Goal: Register for event/course

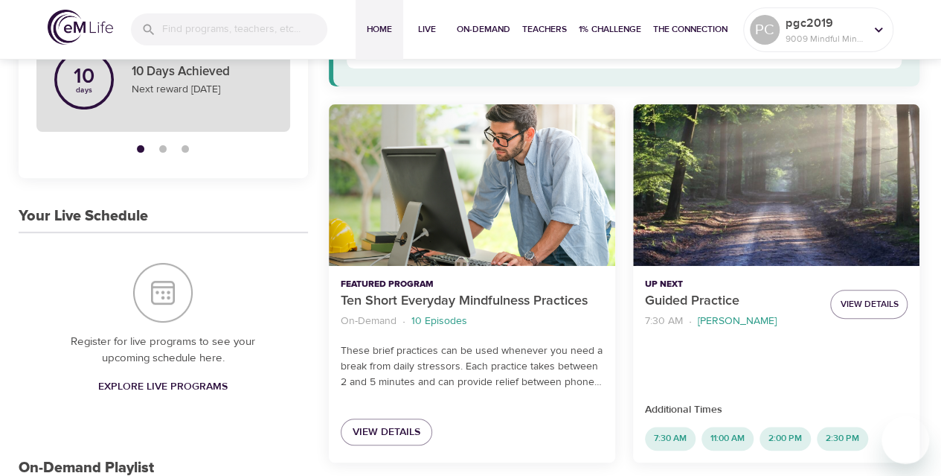
scroll to position [198, 0]
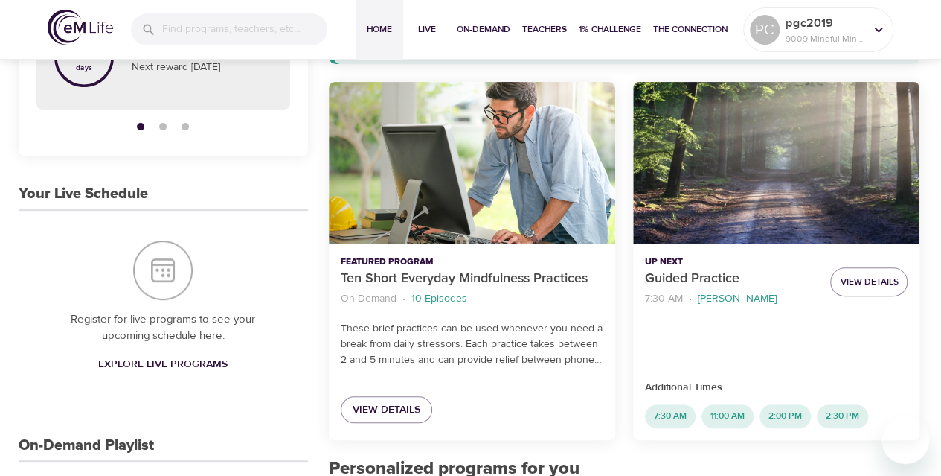
click at [211, 364] on span "Explore Live Programs" at bounding box center [162, 364] width 129 height 19
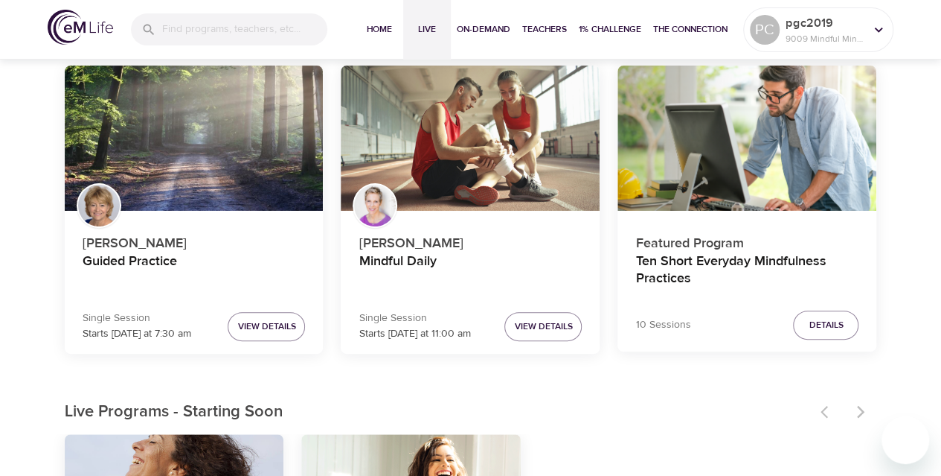
scroll to position [128, 0]
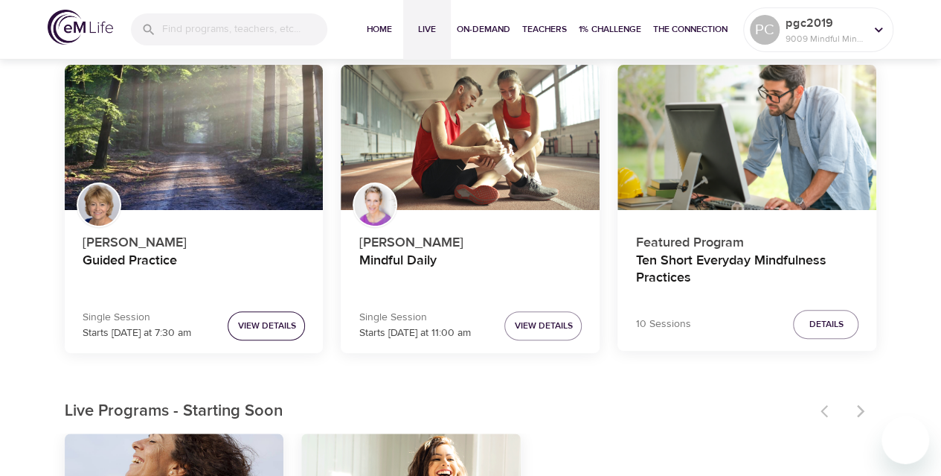
click at [277, 327] on span "View Details" at bounding box center [266, 326] width 58 height 16
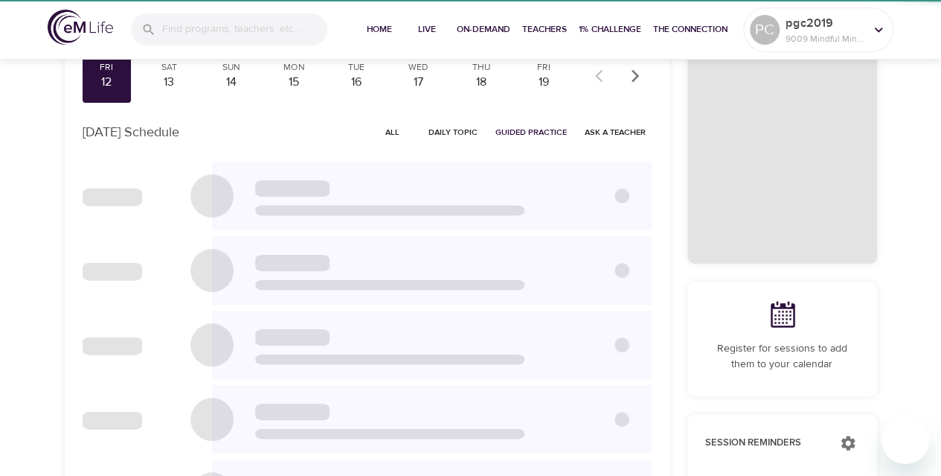
scroll to position [122, 0]
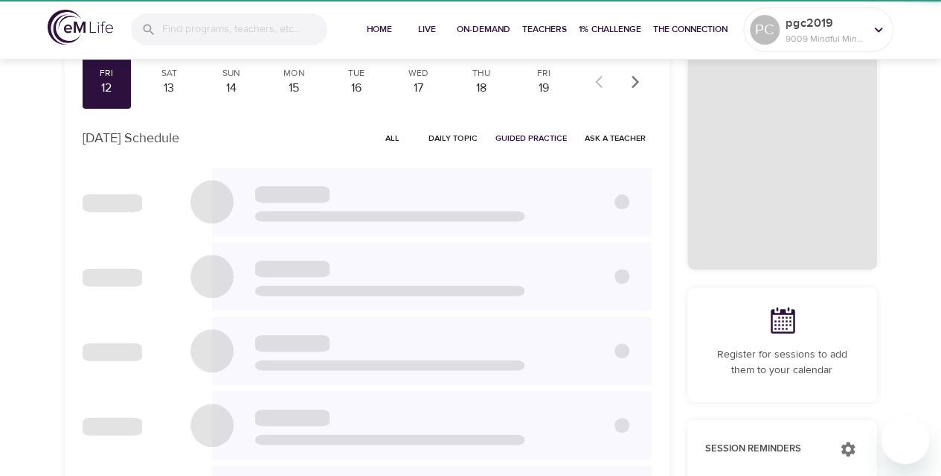
checkbox input "true"
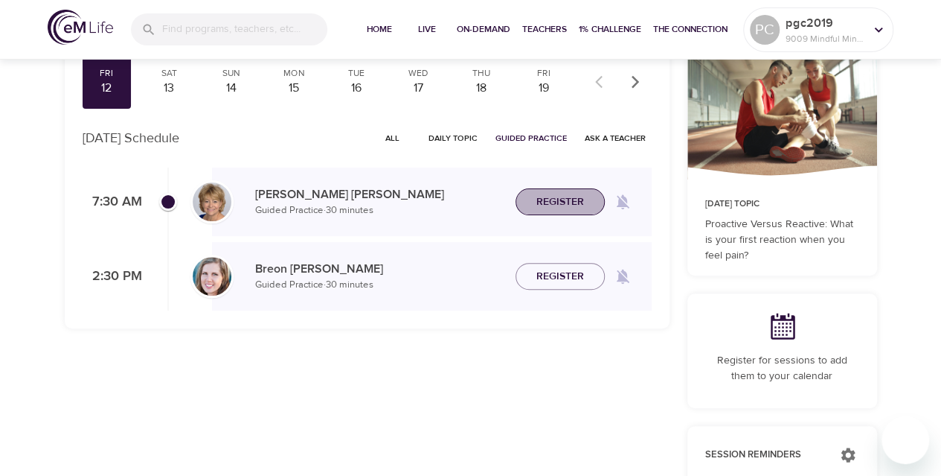
click at [576, 188] on button "Register" at bounding box center [560, 202] width 89 height 28
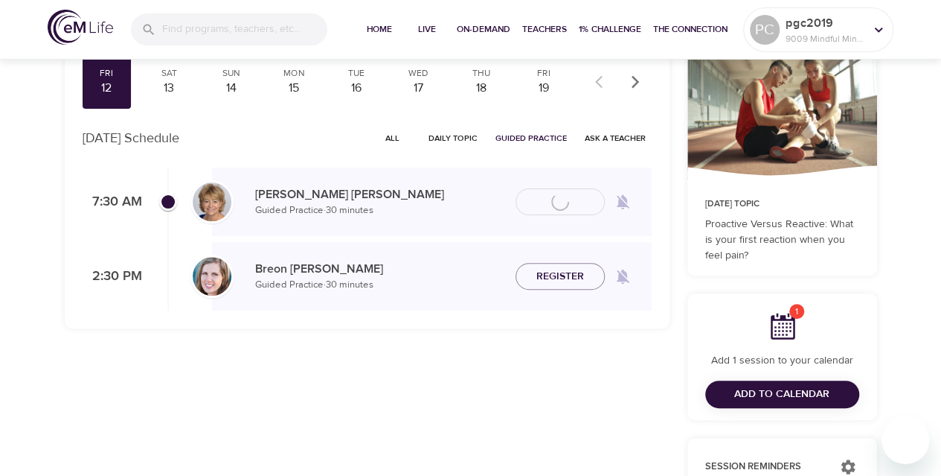
click at [558, 177] on div "[PERSON_NAME] Guided Practice · 30 minutes Register" at bounding box center [432, 201] width 440 height 68
click at [750, 397] on span "Add to Calendar" at bounding box center [782, 394] width 95 height 19
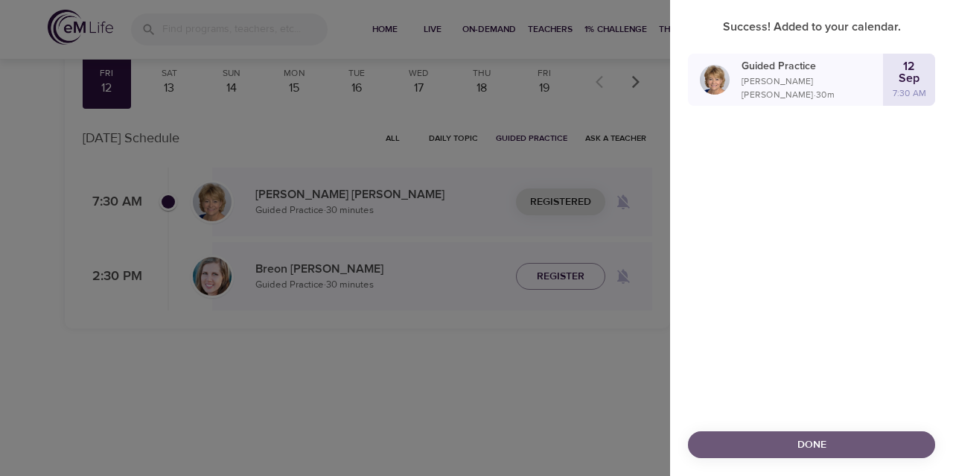
click at [781, 441] on span "Done" at bounding box center [811, 444] width 223 height 19
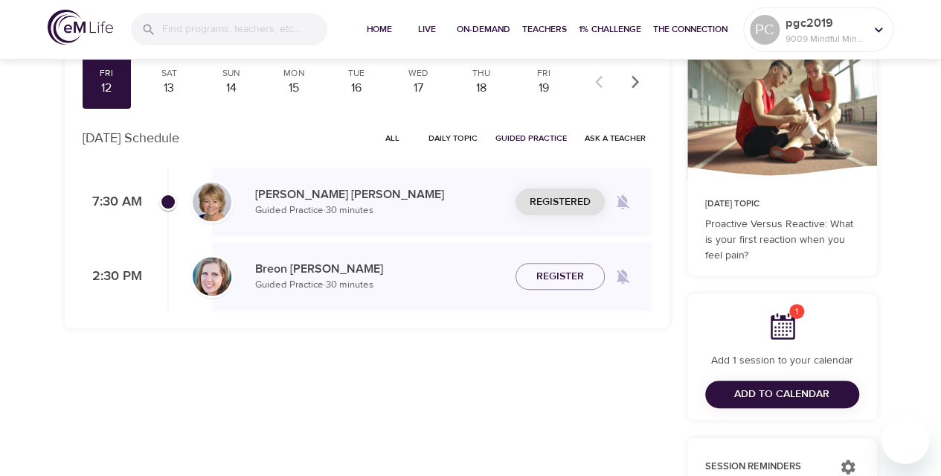
scroll to position [0, 0]
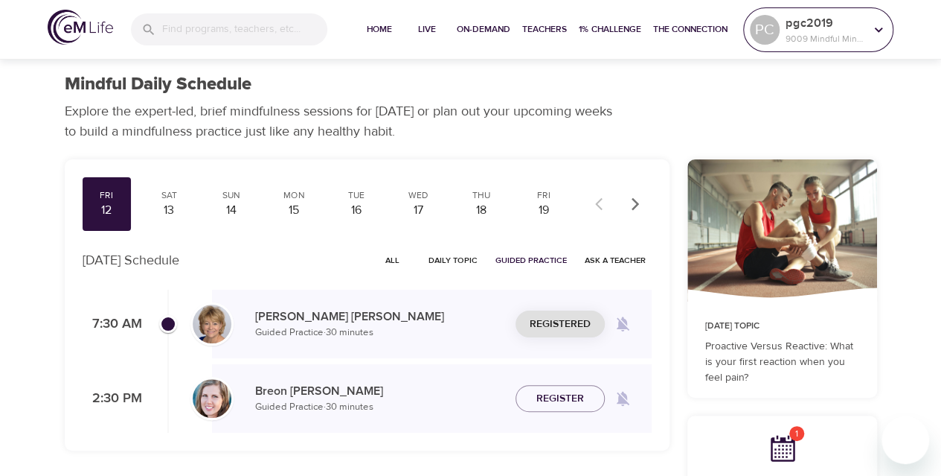
click at [783, 9] on div "PC pgc2019 9009 Mindful Minutes" at bounding box center [818, 29] width 150 height 45
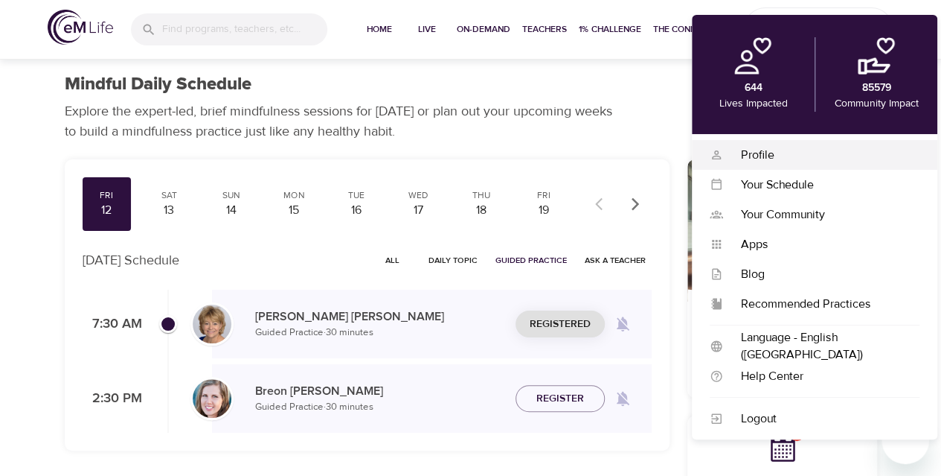
click at [749, 150] on div "Profile" at bounding box center [821, 155] width 196 height 17
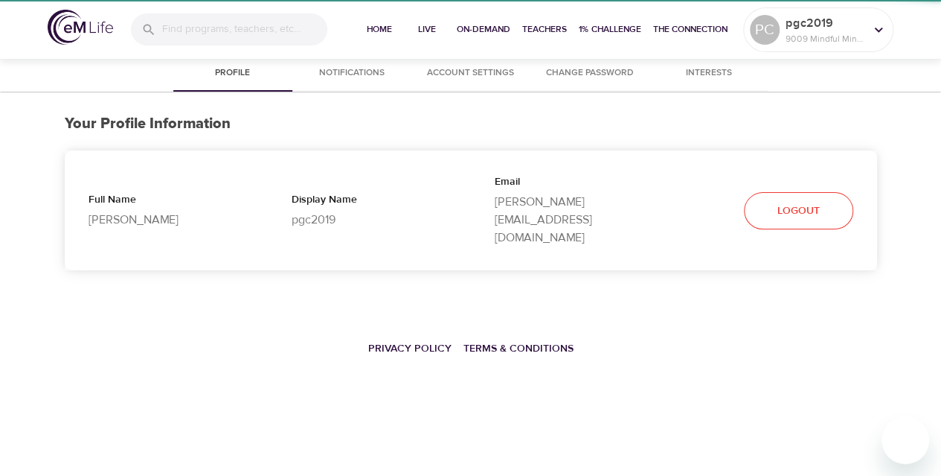
select select "10"
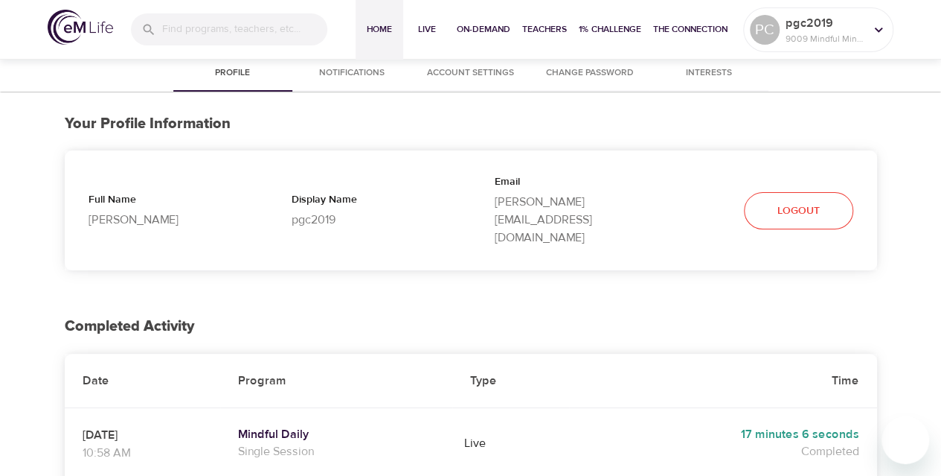
click at [381, 33] on span "Home" at bounding box center [380, 30] width 36 height 16
